Goal: Communication & Community: Answer question/provide support

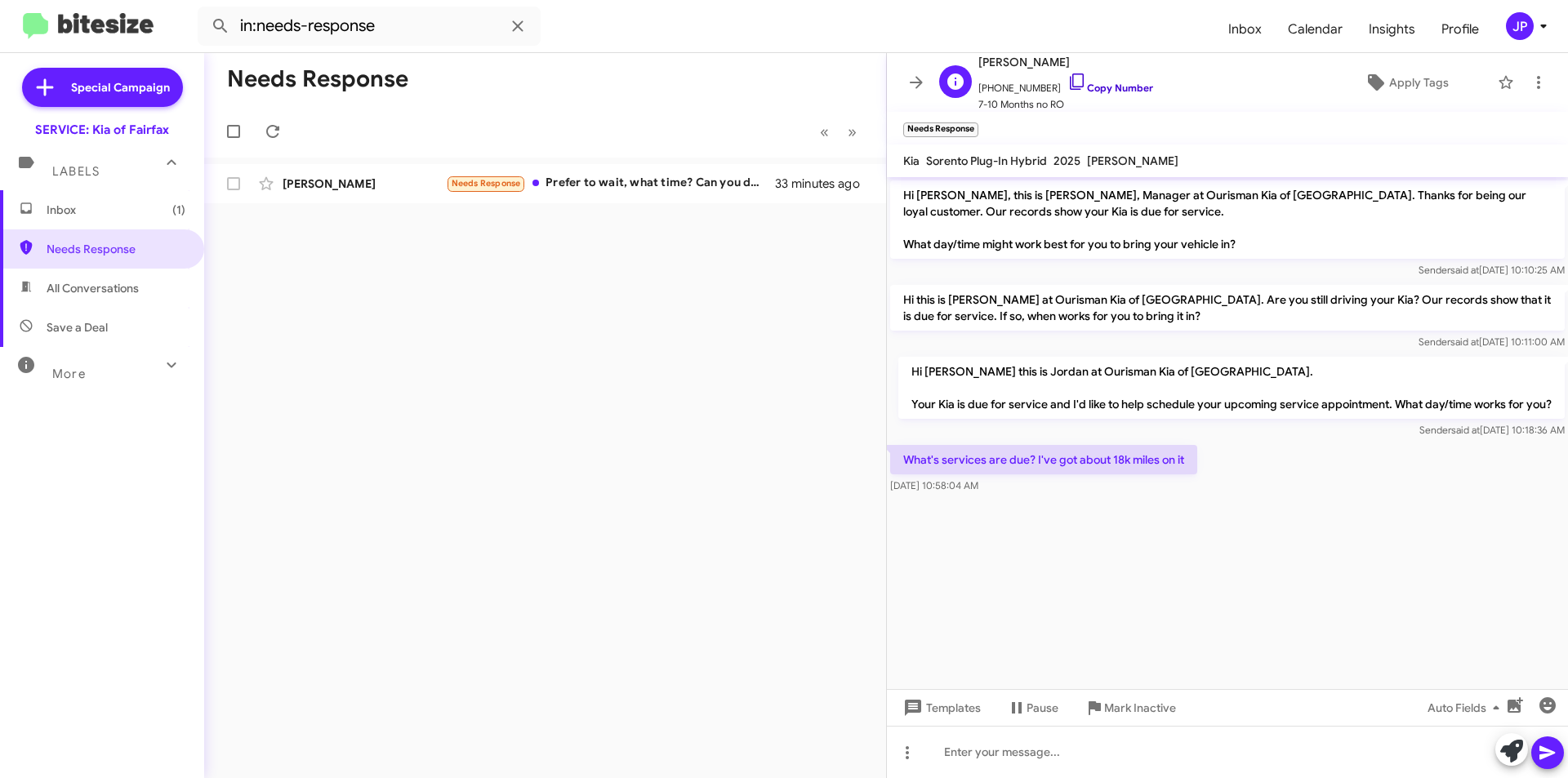
click at [1071, 80] on icon at bounding box center [1077, 81] width 14 height 17
click at [585, 186] on div "Needs Response Prefer to wait, what time? Can you do safety inspection too" at bounding box center [627, 182] width 362 height 19
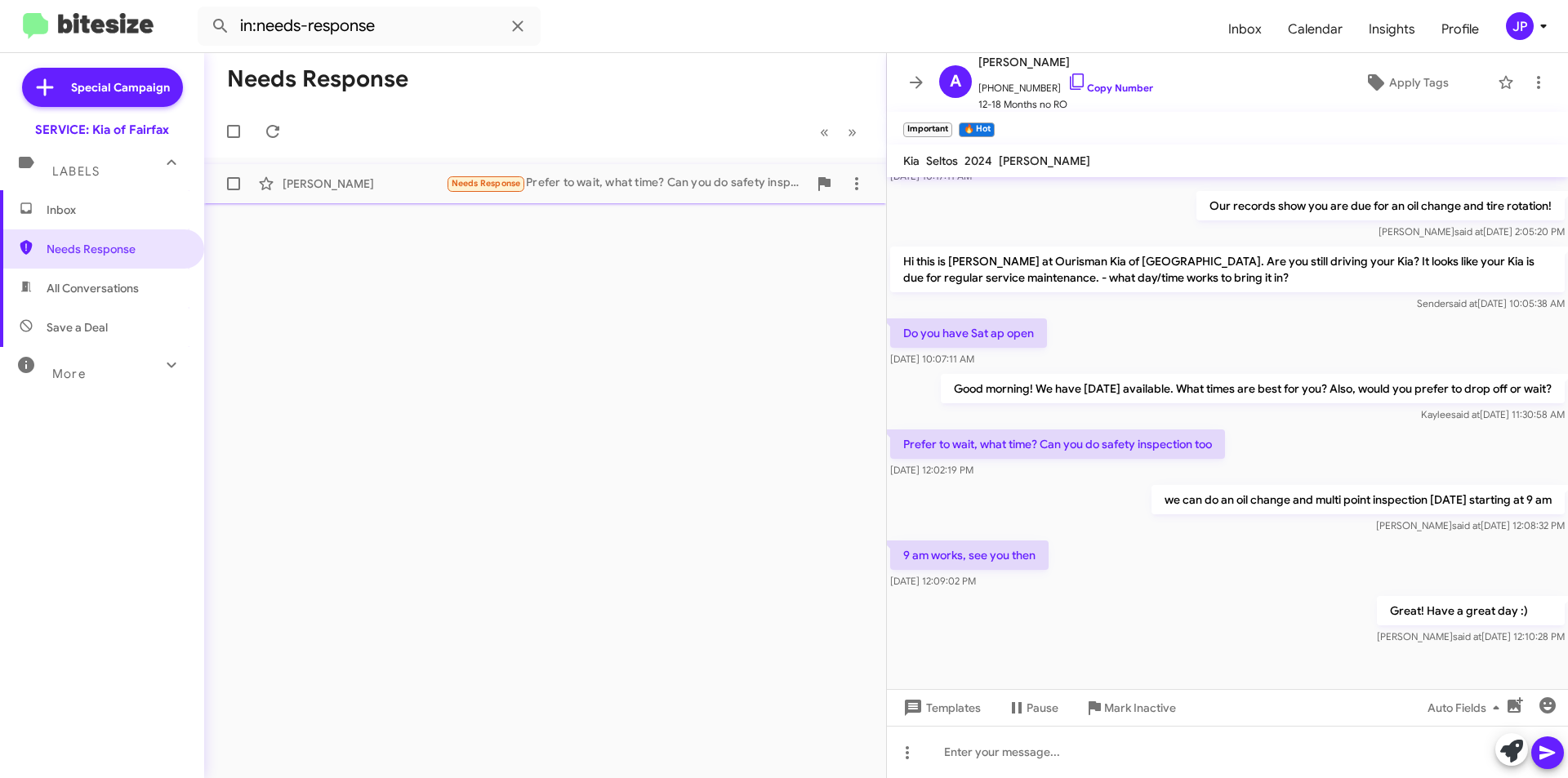
click at [732, 192] on div "Needs Response Prefer to wait, what time? Can you do safety inspection too" at bounding box center [627, 182] width 362 height 19
click at [904, 78] on span at bounding box center [915, 82] width 32 height 20
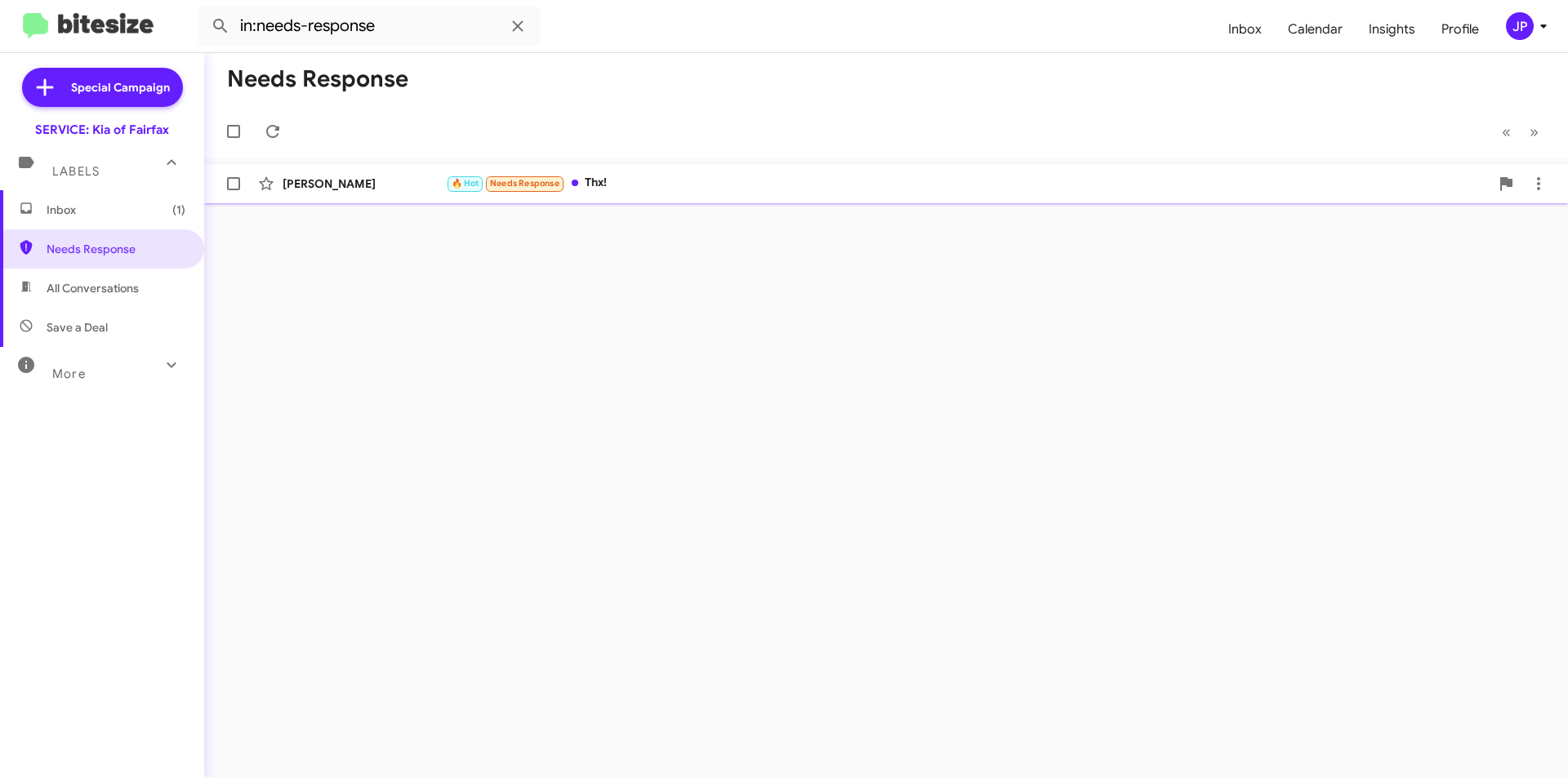
click at [647, 192] on div "🔥 Hot Needs Response Thx!" at bounding box center [968, 182] width 1044 height 19
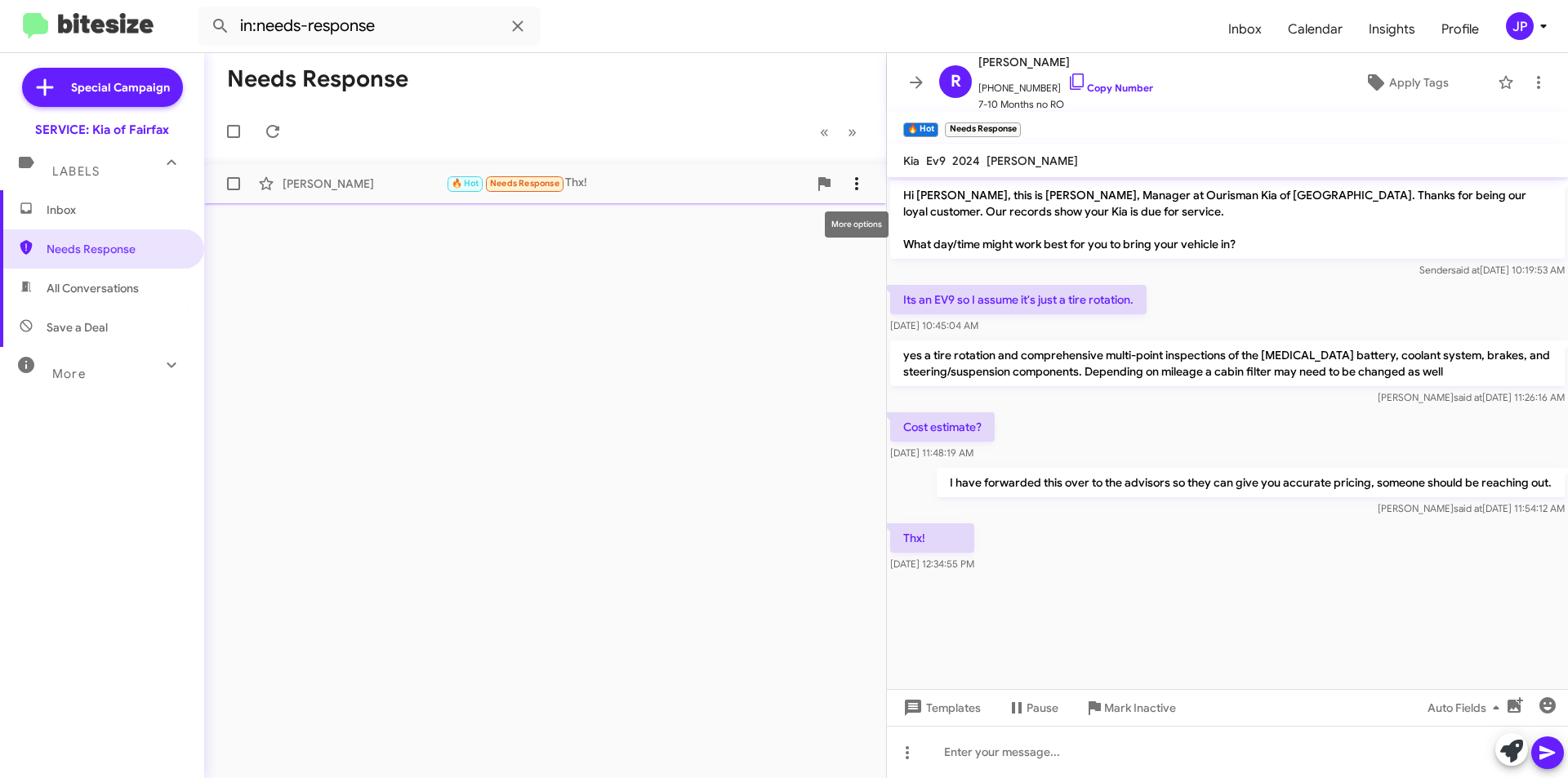
click at [855, 184] on icon at bounding box center [857, 183] width 20 height 20
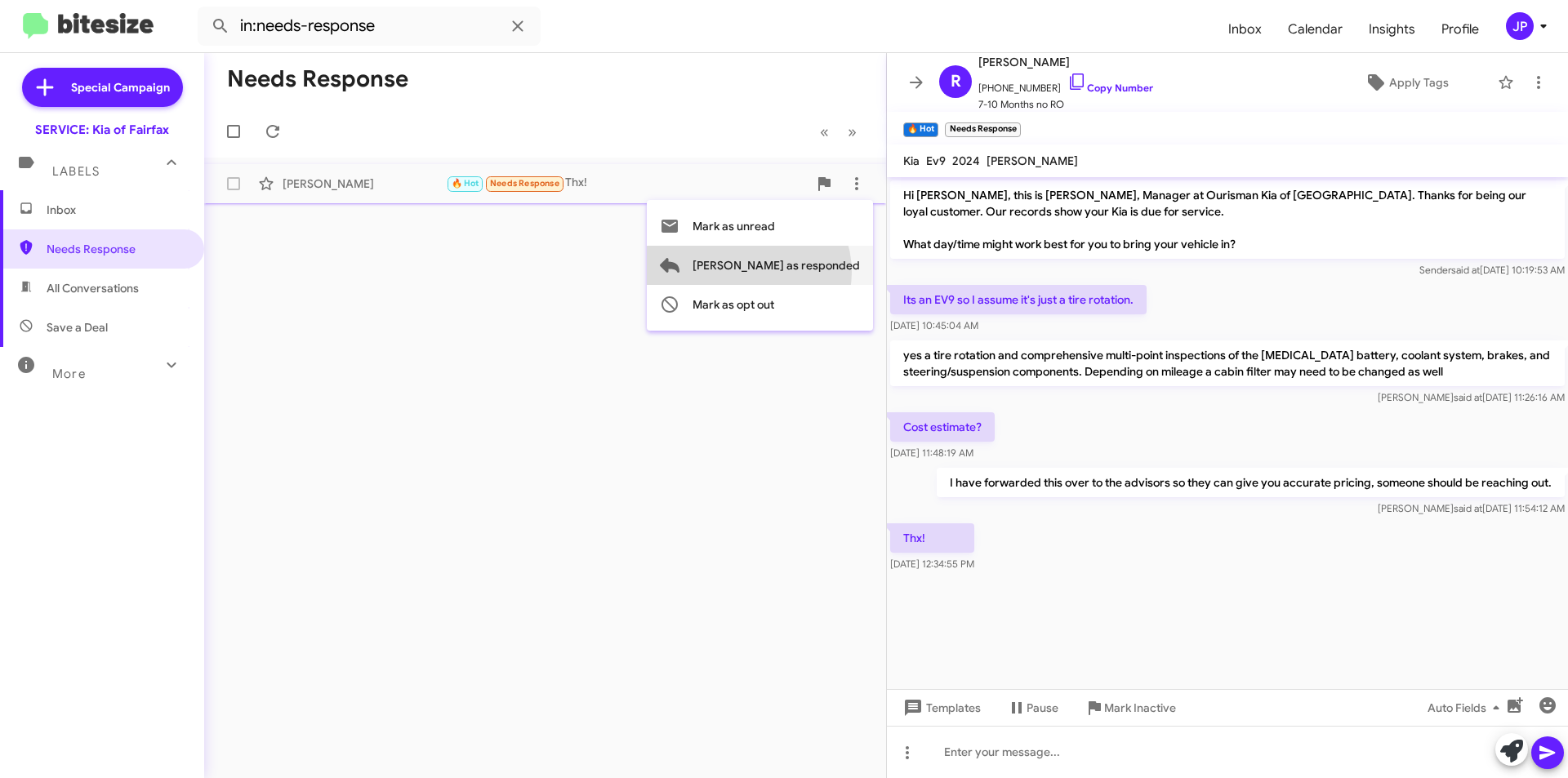
click at [813, 272] on span "[PERSON_NAME] as responded" at bounding box center [776, 266] width 168 height 39
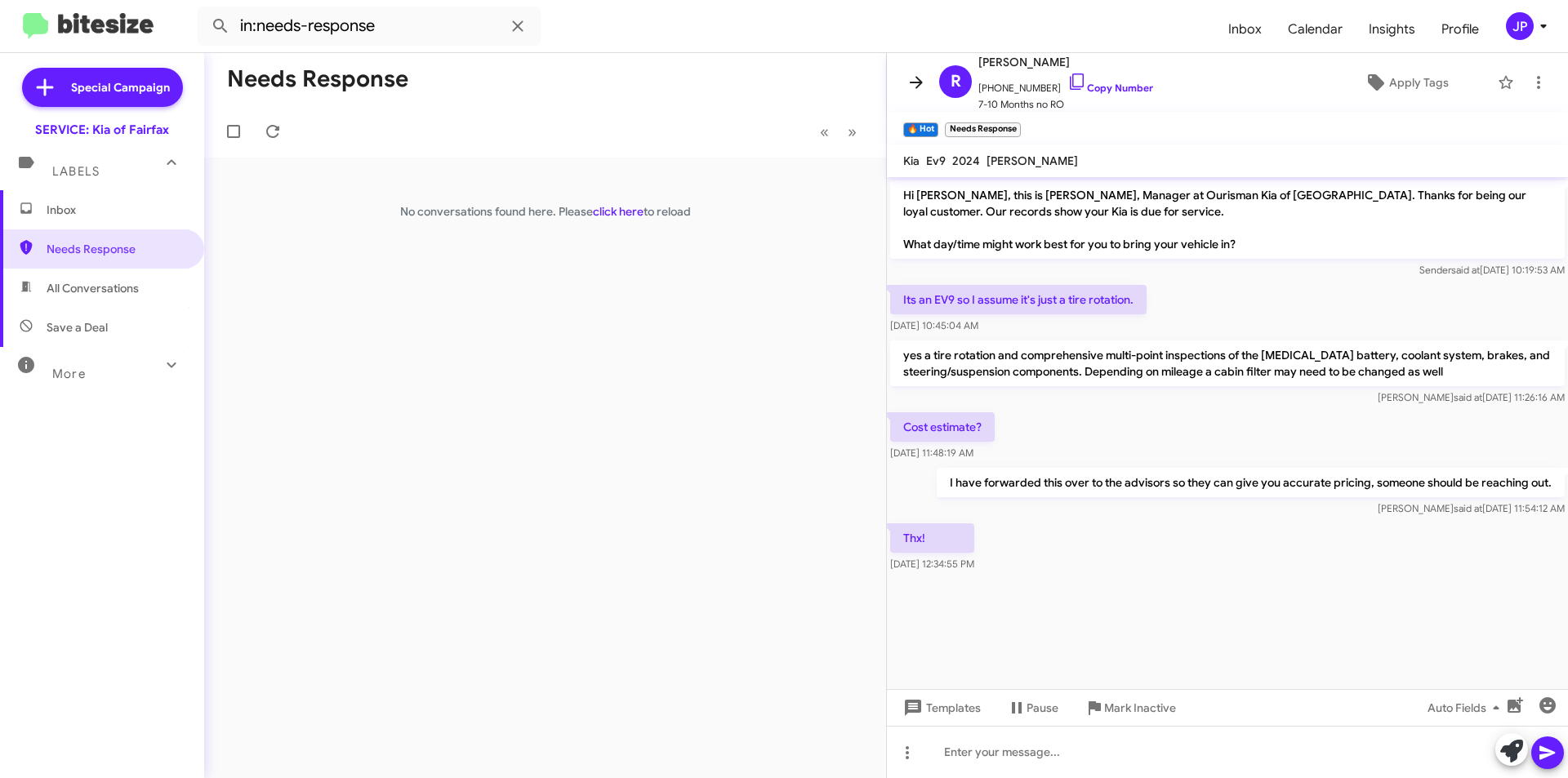
click at [908, 77] on icon at bounding box center [916, 82] width 20 height 20
